Goal: Find specific page/section: Find specific page/section

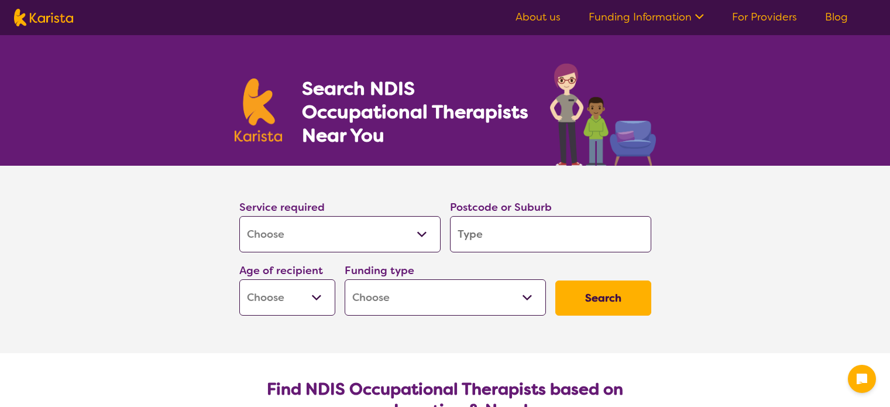
select select "[MEDICAL_DATA]"
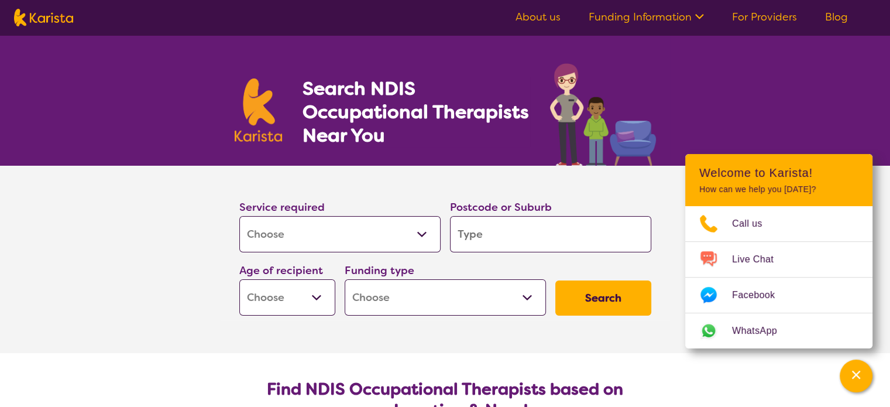
click at [534, 238] on input "search" at bounding box center [550, 234] width 201 height 36
type input "3336"
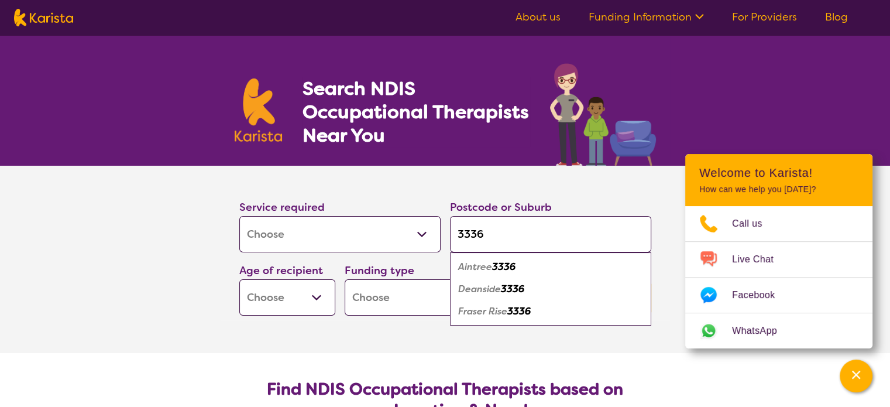
click at [495, 275] on div "Aintree 3336" at bounding box center [551, 267] width 190 height 22
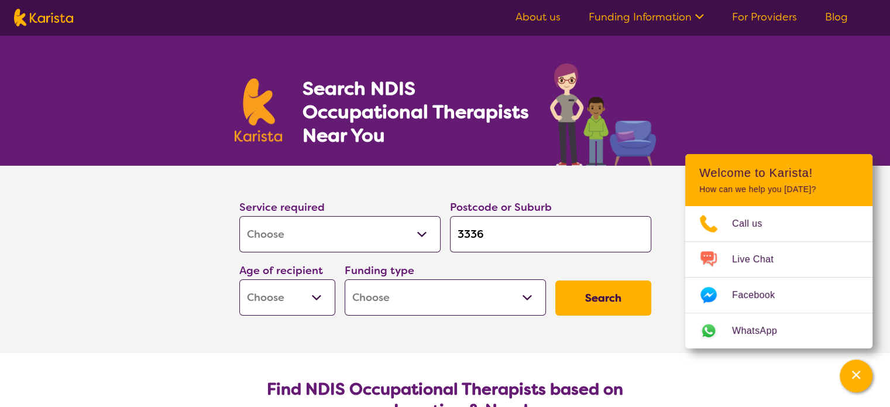
click at [323, 297] on select "Early Childhood - 0 to 9 Child - 10 to 11 Adolescent - 12 to 17 Adult - 18 to 6…" at bounding box center [287, 297] width 96 height 36
select select "AG"
click at [239, 279] on select "Early Childhood - 0 to 9 Child - 10 to 11 Adolescent - 12 to 17 Adult - 18 to 6…" at bounding box center [287, 297] width 96 height 36
select select "AG"
click at [527, 300] on select "Home Care Package (HCP) National Disability Insurance Scheme (NDIS) I don't know" at bounding box center [445, 297] width 201 height 36
